Goal: Task Accomplishment & Management: Use online tool/utility

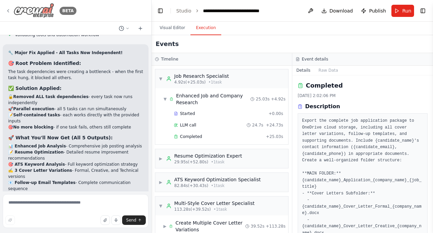
click at [34, 13] on img at bounding box center [34, 10] width 41 height 15
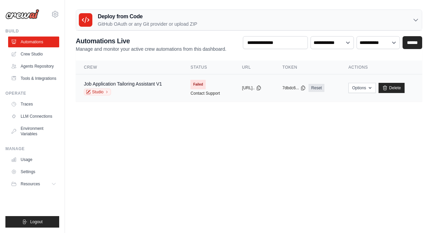
click at [140, 89] on div "Studio" at bounding box center [123, 92] width 78 height 7
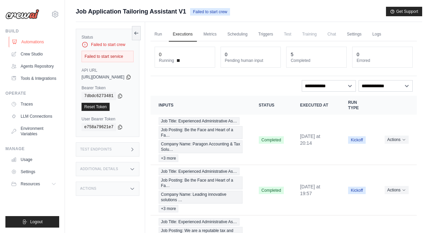
click at [28, 39] on link "Automations" at bounding box center [34, 42] width 51 height 11
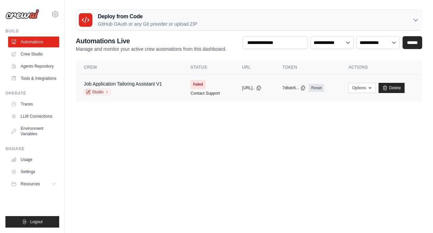
click at [194, 85] on span "Failed" at bounding box center [197, 84] width 15 height 9
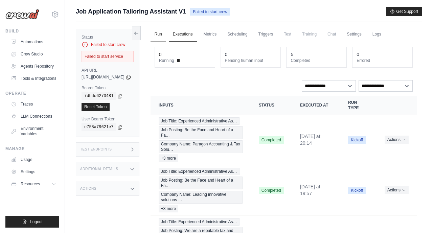
click at [166, 33] on link "Run" at bounding box center [158, 34] width 16 height 14
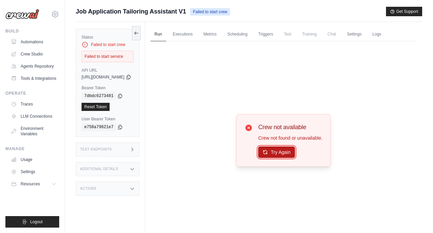
click at [287, 152] on button "Try Again" at bounding box center [276, 151] width 37 height 11
click at [31, 55] on link "Crew Studio" at bounding box center [34, 54] width 51 height 11
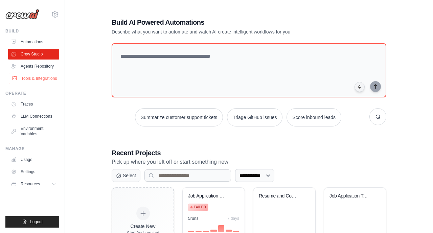
click at [28, 75] on link "Tools & Integrations" at bounding box center [34, 78] width 51 height 11
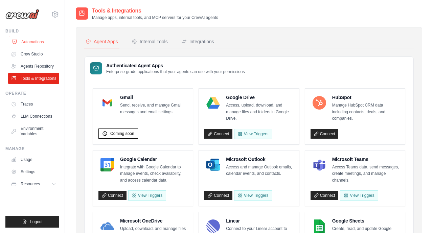
click at [26, 45] on link "Automations" at bounding box center [34, 42] width 51 height 11
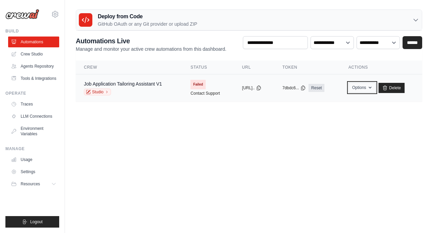
click at [373, 87] on icon "button" at bounding box center [369, 87] width 5 height 5
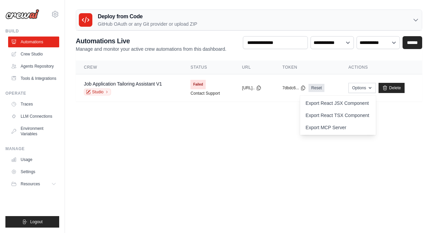
click at [226, 139] on body "douellette1973@gmail.com Settings Build Automations" at bounding box center [216, 116] width 433 height 233
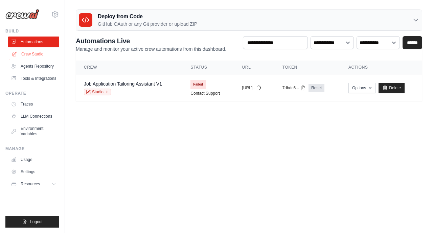
click at [35, 58] on link "Crew Studio" at bounding box center [34, 54] width 51 height 11
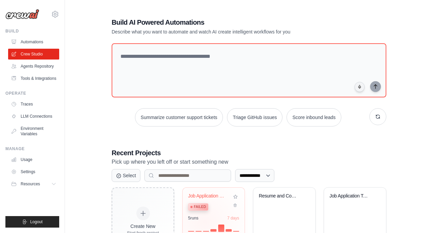
click at [205, 222] on div "5 run s 7 days" at bounding box center [213, 223] width 51 height 16
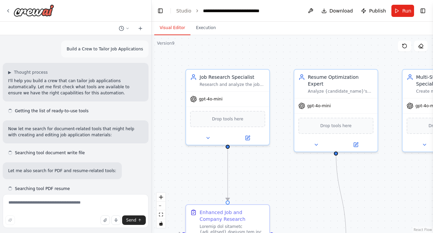
scroll to position [13212, 0]
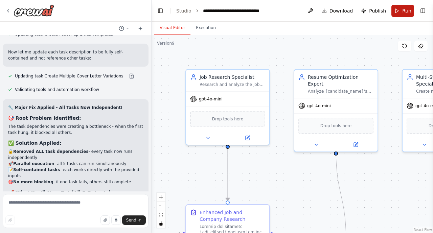
click at [408, 8] on span "Run" at bounding box center [406, 10] width 9 height 7
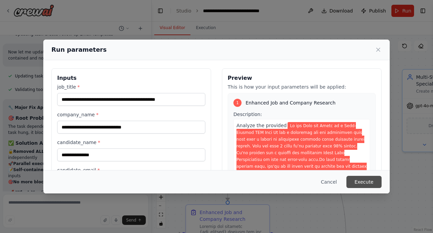
click at [366, 184] on button "Execute" at bounding box center [363, 182] width 35 height 12
